Goal: Obtain resource: Obtain resource

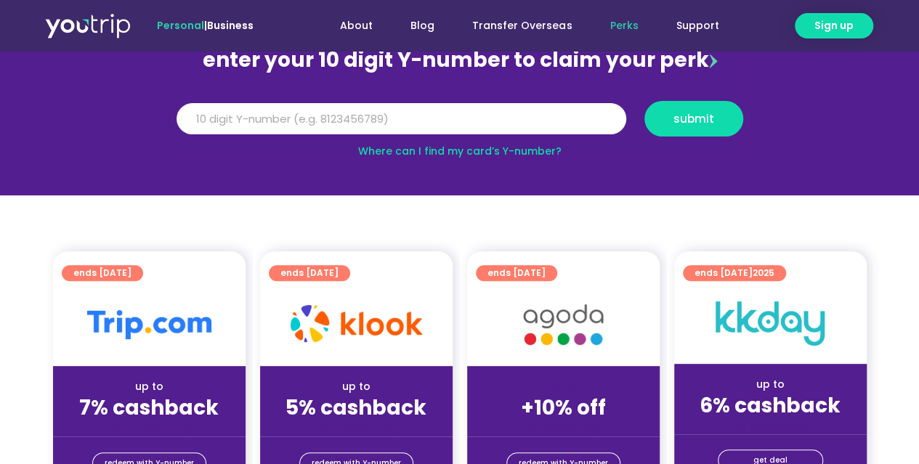
scroll to position [145, 0]
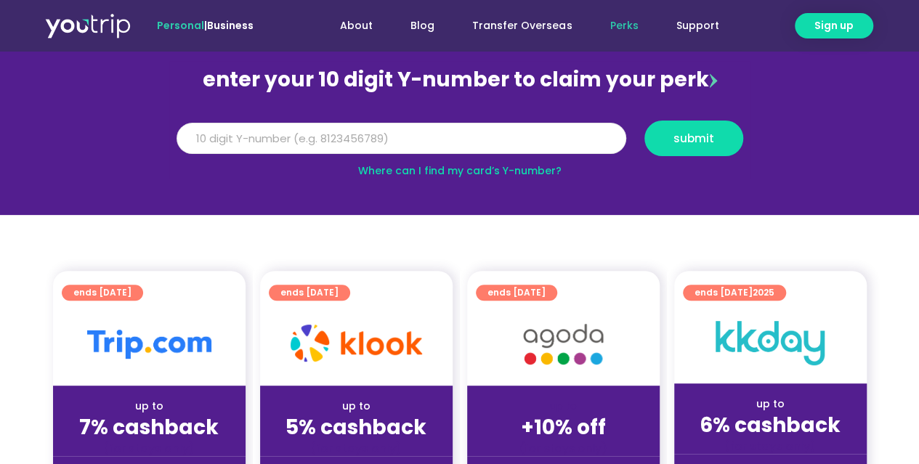
click at [371, 139] on input "Y Number" at bounding box center [402, 139] width 450 height 32
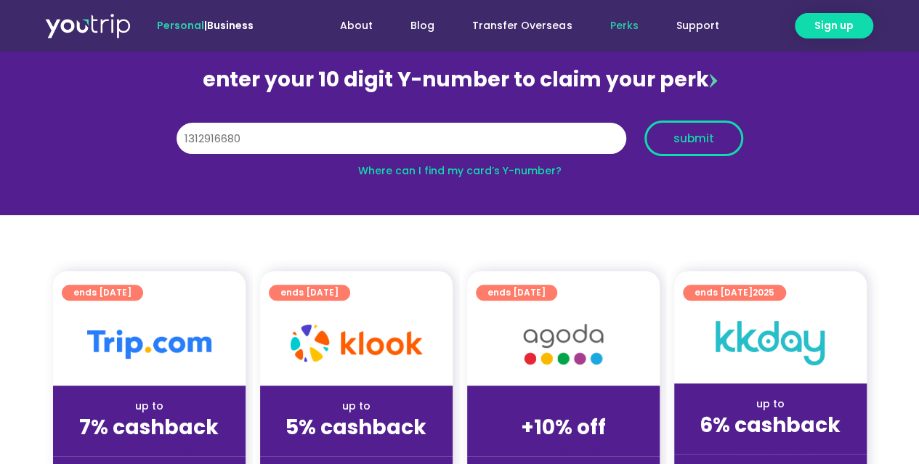
click at [689, 135] on span "submit" at bounding box center [694, 138] width 41 height 11
type input "1"
click at [688, 137] on span "submit" at bounding box center [694, 138] width 41 height 11
click at [702, 134] on span "submit" at bounding box center [694, 138] width 41 height 11
type input "9"
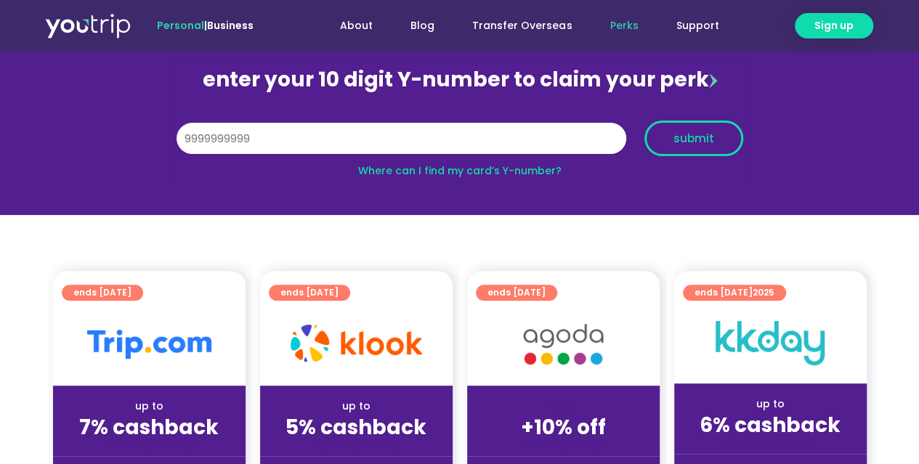
click at [700, 140] on span "submit" at bounding box center [694, 138] width 41 height 11
type input "8999999999"
click at [690, 137] on span "submit" at bounding box center [694, 138] width 41 height 11
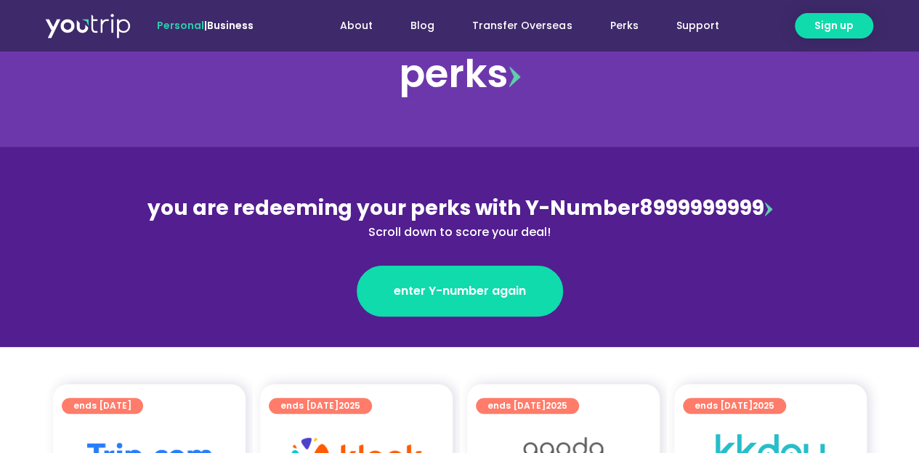
scroll to position [73, 0]
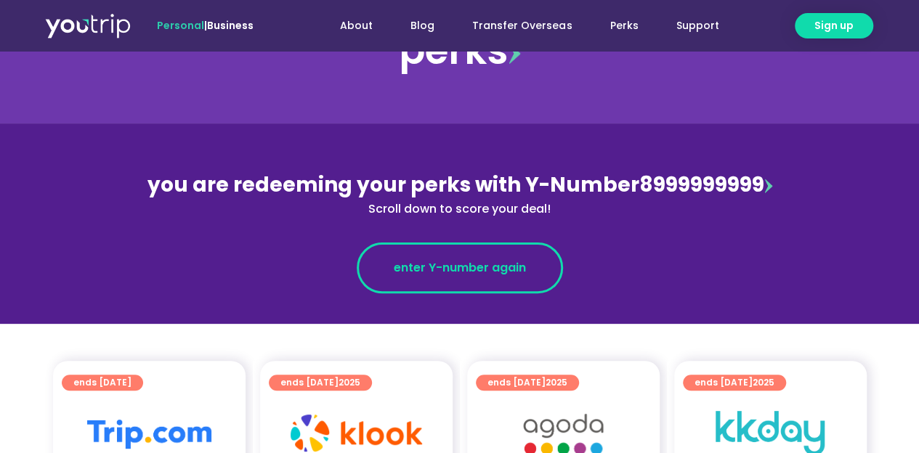
click at [445, 271] on span "enter Y-number again" at bounding box center [460, 267] width 132 height 17
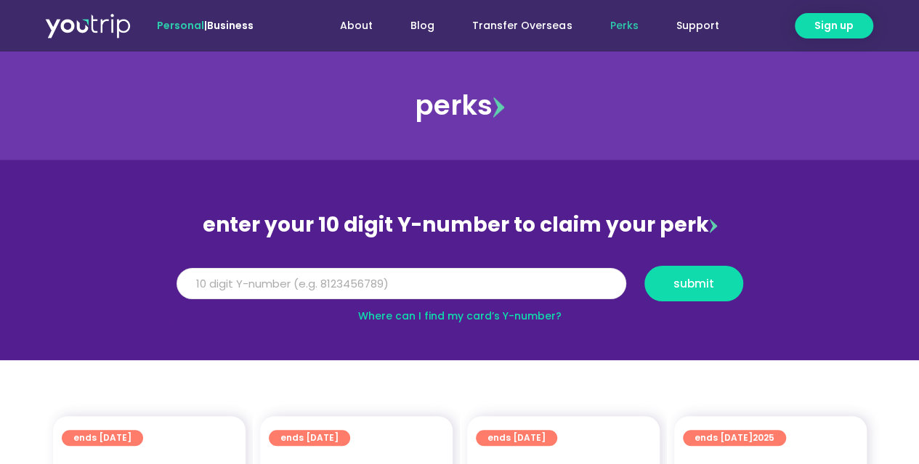
click at [427, 280] on input "Y Number" at bounding box center [402, 284] width 450 height 32
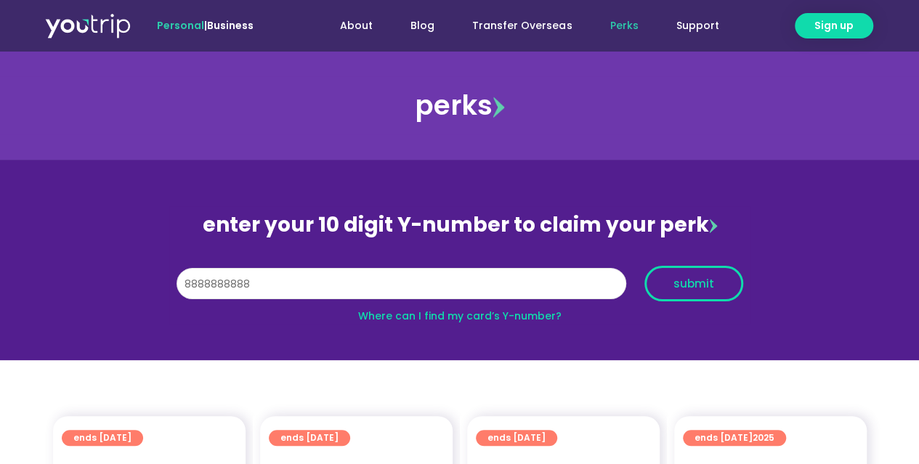
type input "8888888888"
click at [684, 284] on span "submit" at bounding box center [694, 283] width 41 height 11
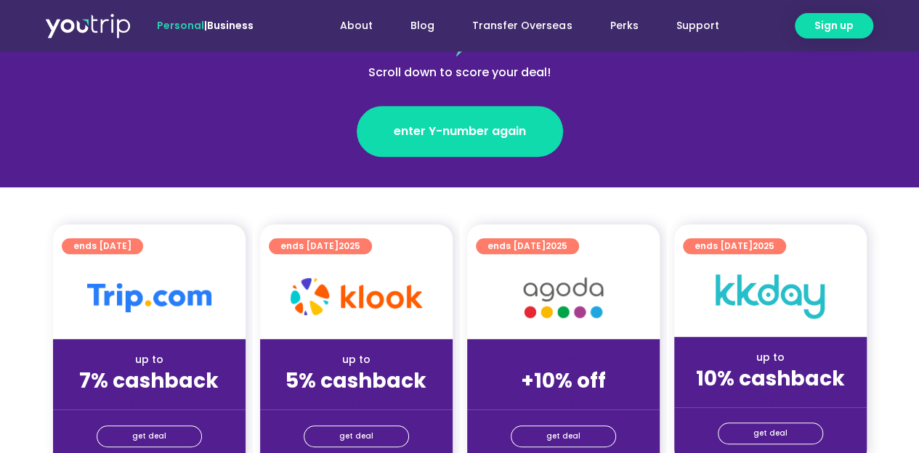
scroll to position [291, 0]
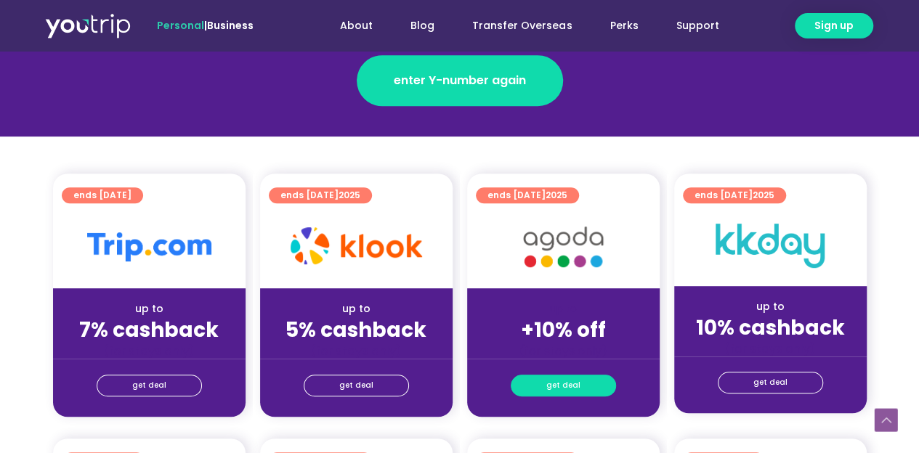
click at [554, 376] on span "get deal" at bounding box center [563, 386] width 34 height 20
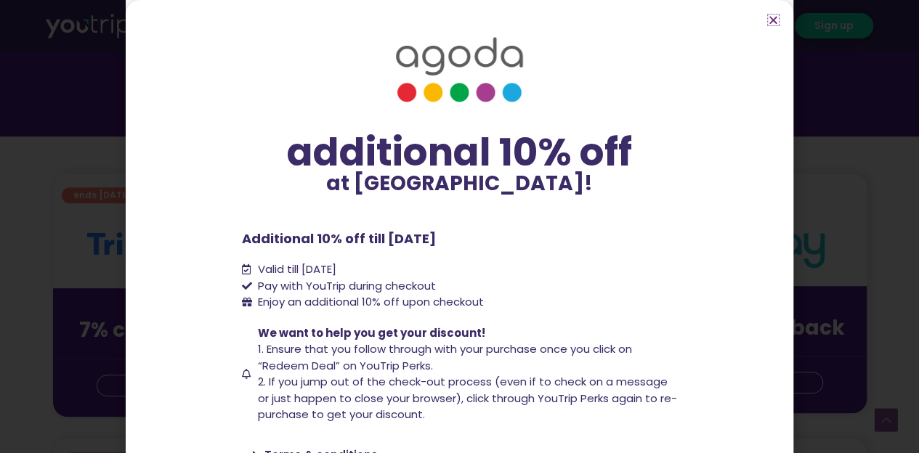
scroll to position [69, 0]
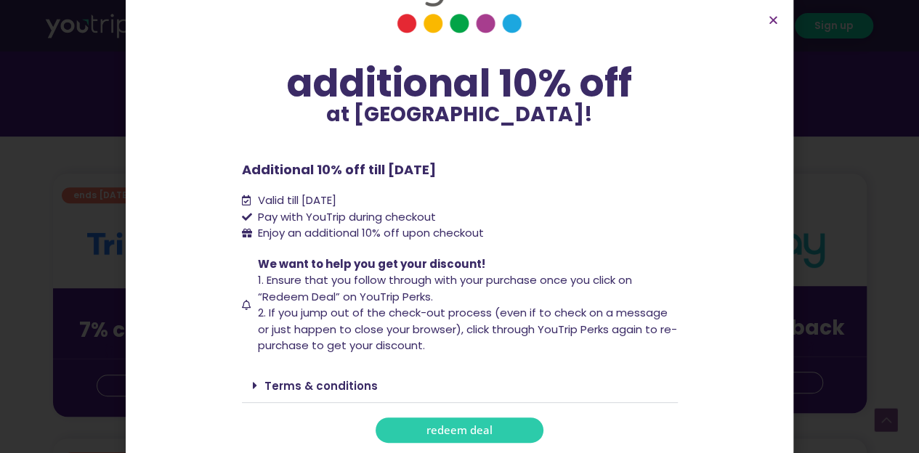
click at [459, 425] on span "redeem deal" at bounding box center [460, 430] width 66 height 11
